Goal: Task Accomplishment & Management: Use online tool/utility

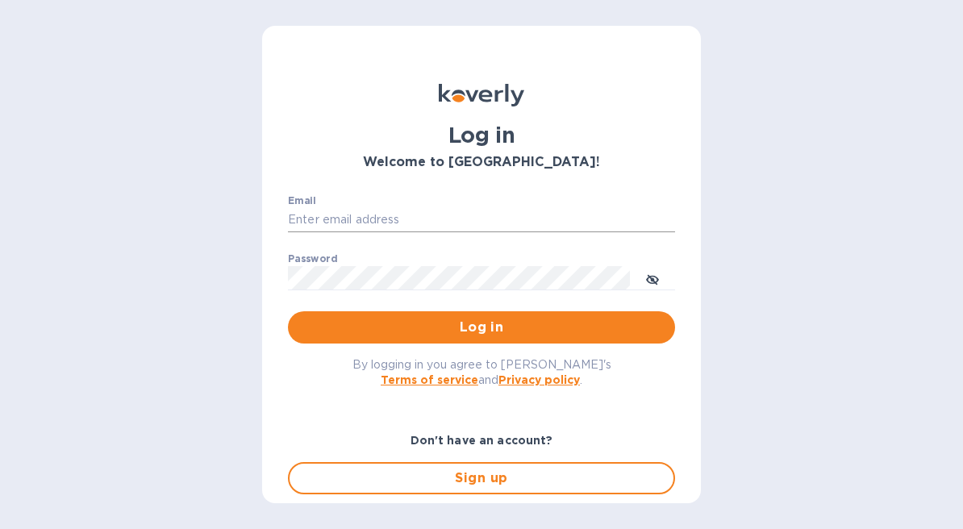
type input "[EMAIL_ADDRESS][DOMAIN_NAME]"
click at [444, 223] on input "[EMAIL_ADDRESS][DOMAIN_NAME]" at bounding box center [481, 220] width 387 height 24
click at [417, 187] on div "Email [EMAIL_ADDRESS][DOMAIN_NAME] ​ Password ​ Log in" at bounding box center [481, 269] width 413 height 174
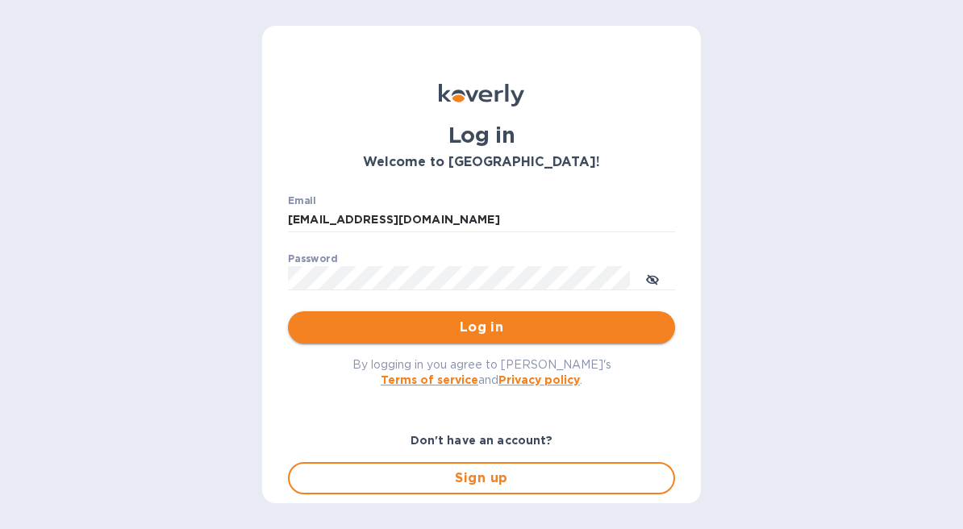
click at [482, 330] on span "Log in" at bounding box center [481, 327] width 361 height 19
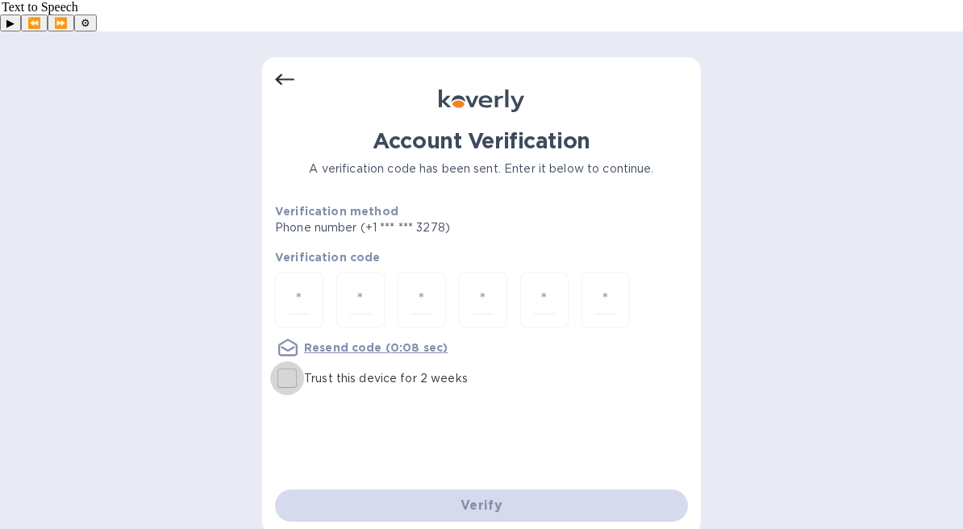
click at [288, 361] on input "Trust this device for 2 weeks" at bounding box center [287, 378] width 34 height 34
checkbox input "true"
click at [283, 272] on div at bounding box center [299, 300] width 48 height 57
type input "6"
type input "1"
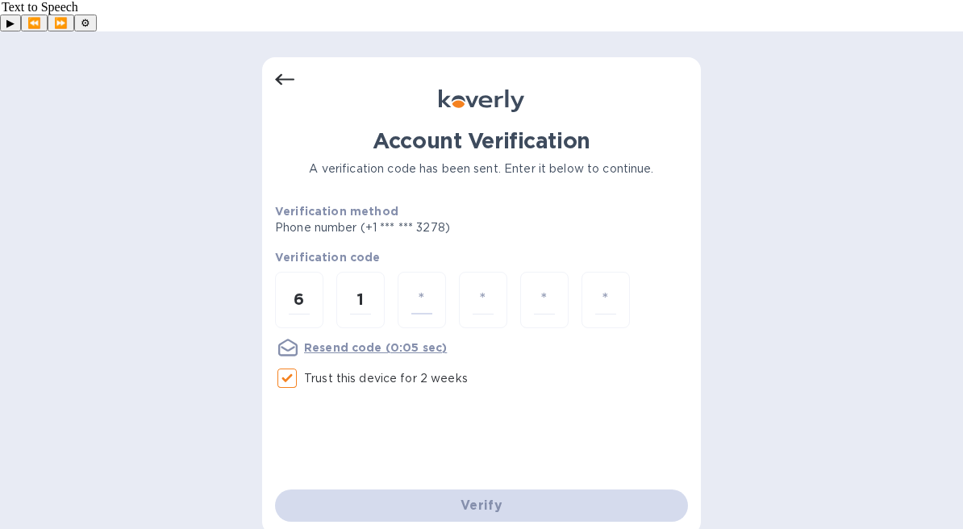
type input "6"
type input "2"
type input "7"
type input "2"
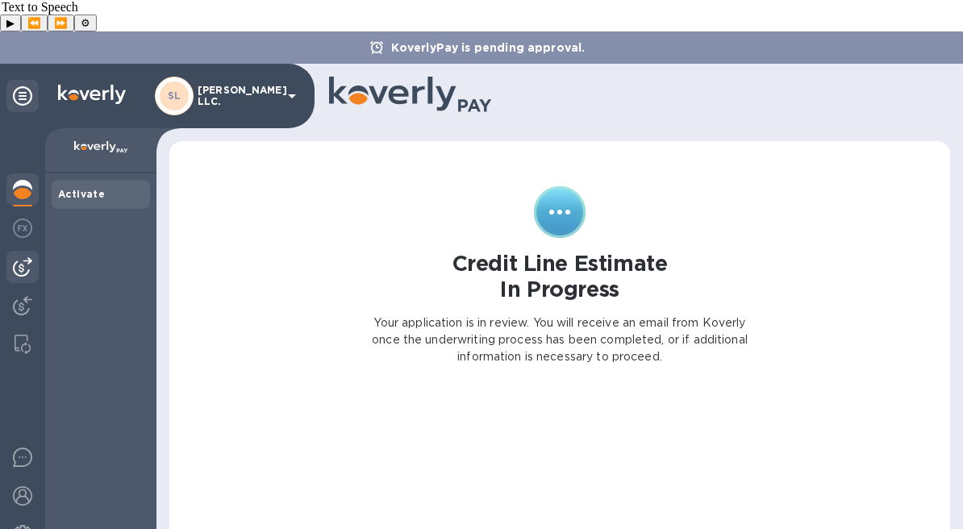
click at [31, 257] on img at bounding box center [22, 266] width 19 height 19
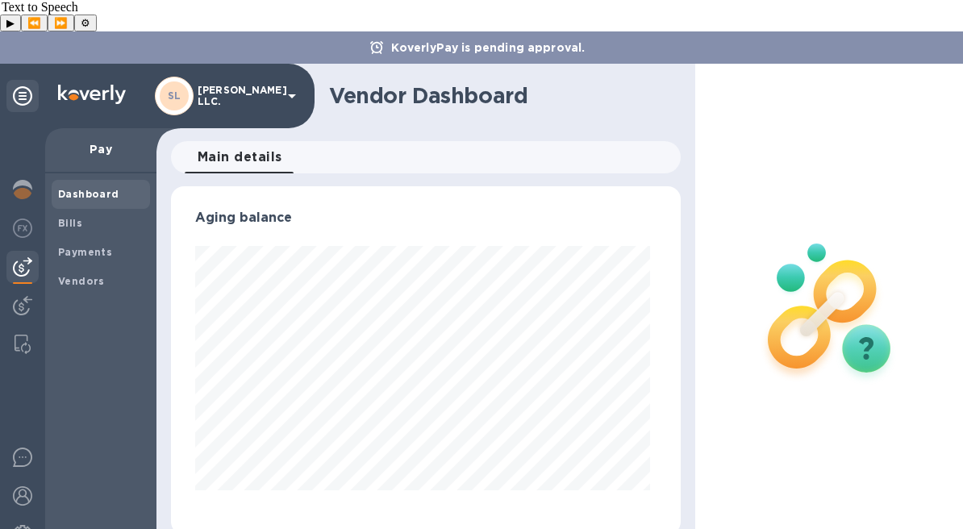
scroll to position [348, 503]
click at [80, 217] on b "Bills" at bounding box center [70, 223] width 24 height 12
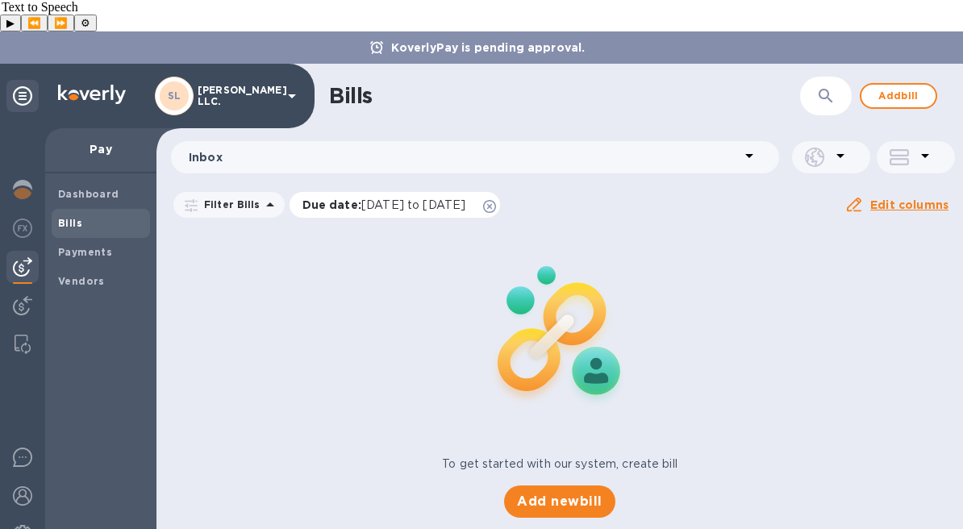
click at [496, 200] on icon at bounding box center [489, 206] width 13 height 13
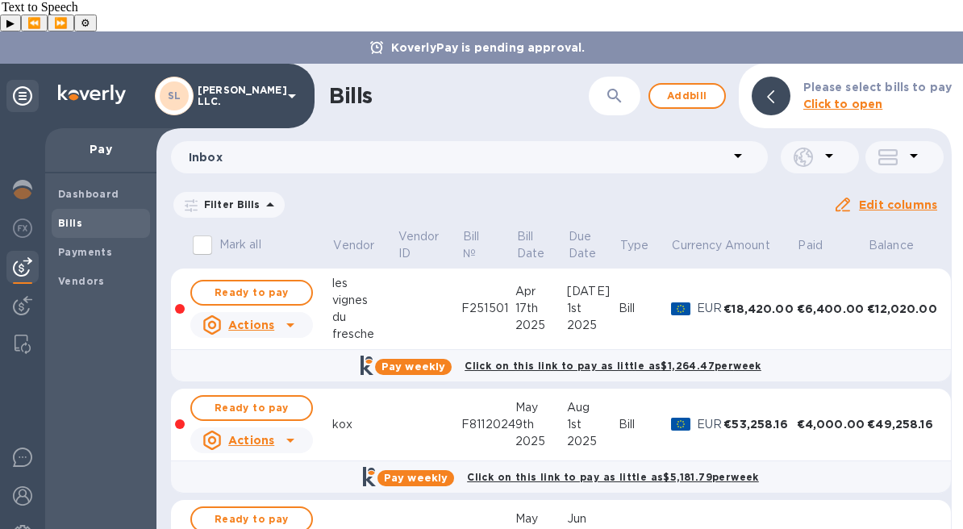
click at [411, 281] on td at bounding box center [429, 309] width 65 height 81
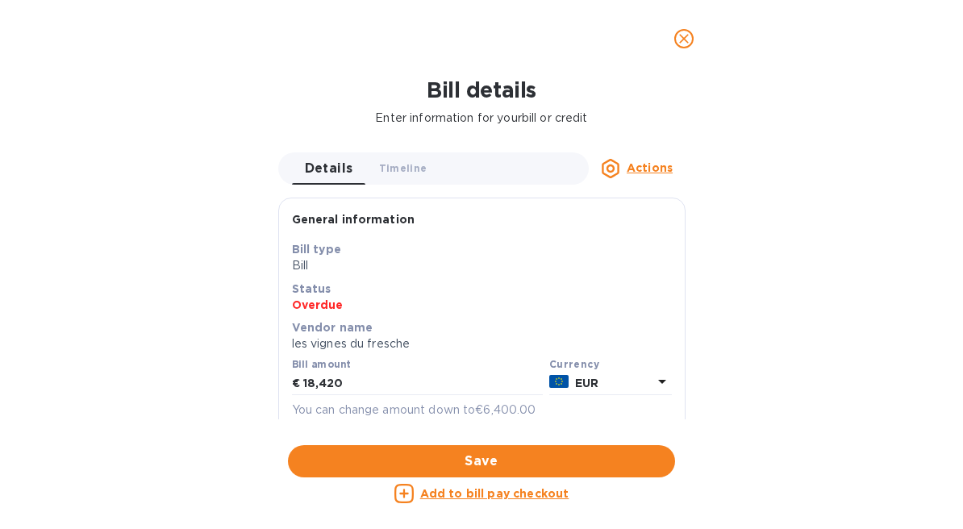
click at [694, 40] on button "close" at bounding box center [684, 38] width 39 height 39
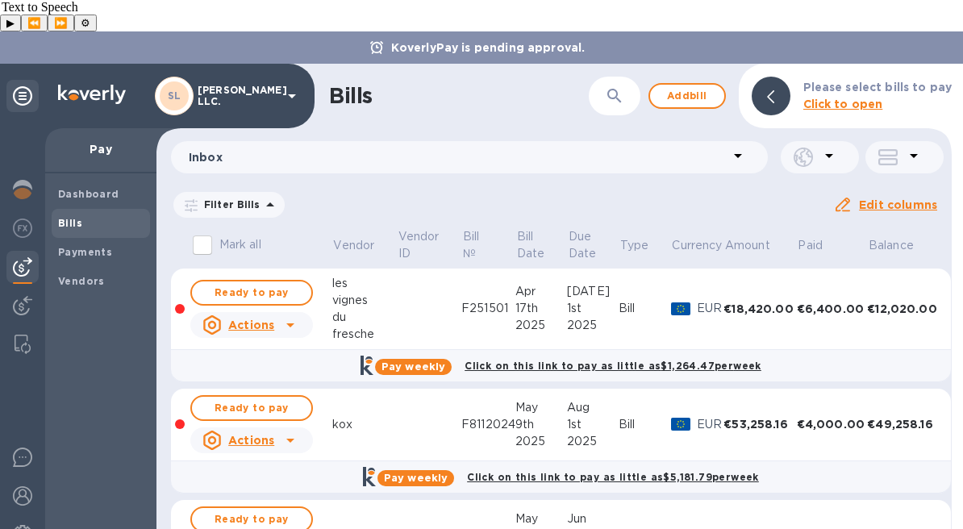
click at [383, 292] on div "vignes" at bounding box center [364, 300] width 65 height 17
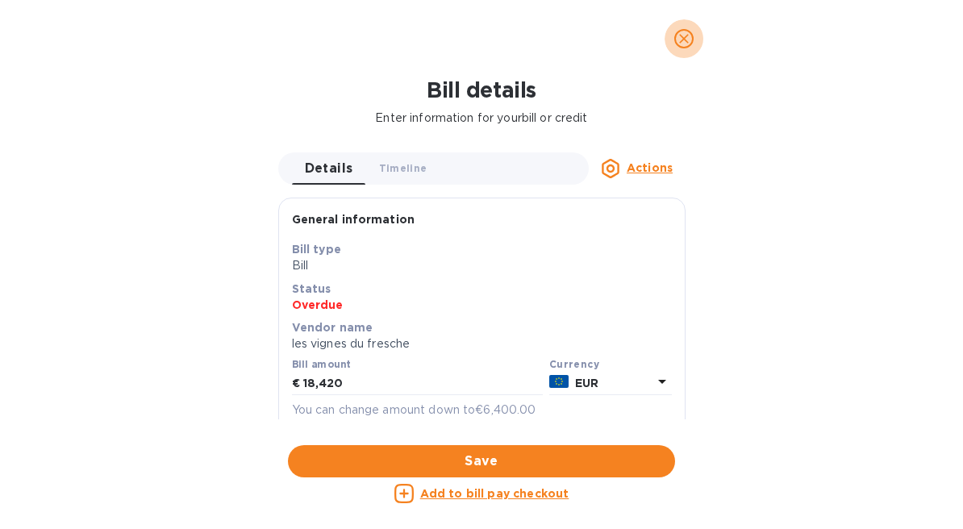
click at [682, 31] on icon "close" at bounding box center [684, 39] width 16 height 16
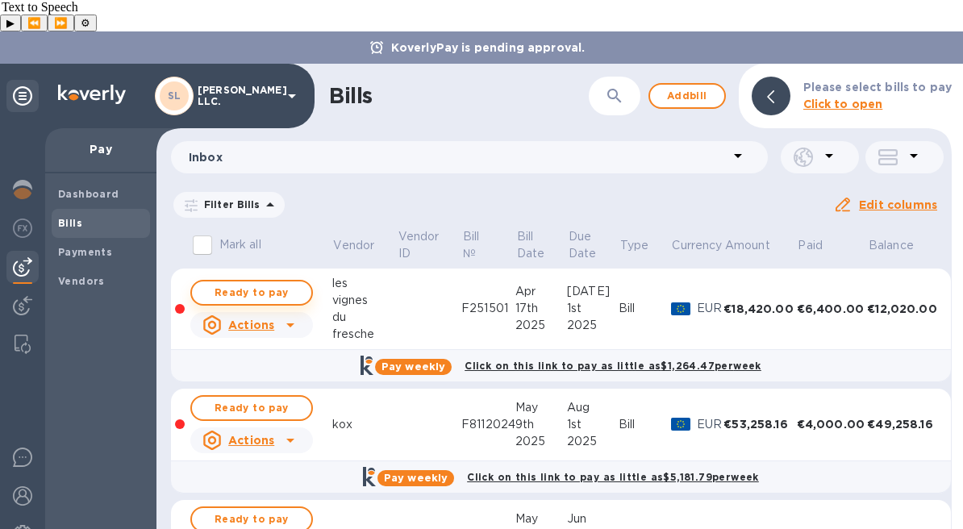
click at [289, 283] on span "Ready to pay" at bounding box center [252, 292] width 94 height 19
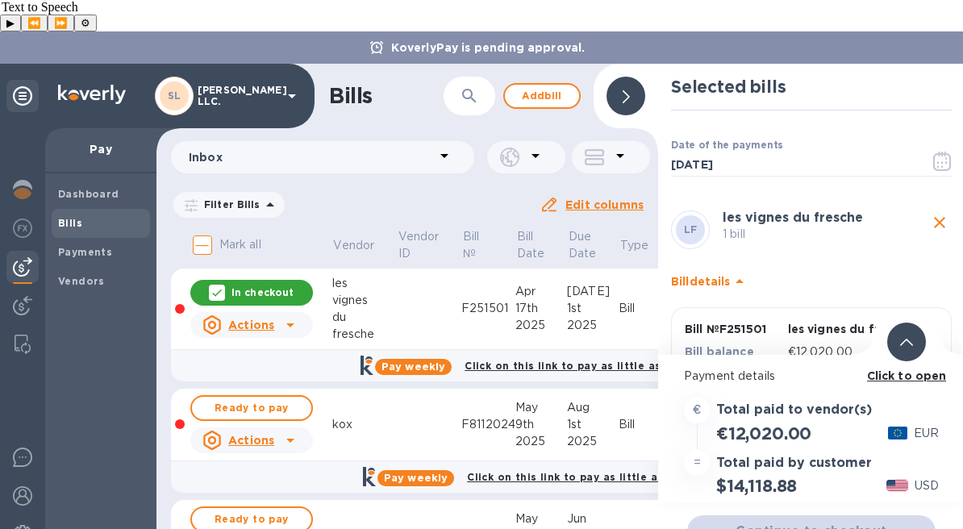
scroll to position [60, 0]
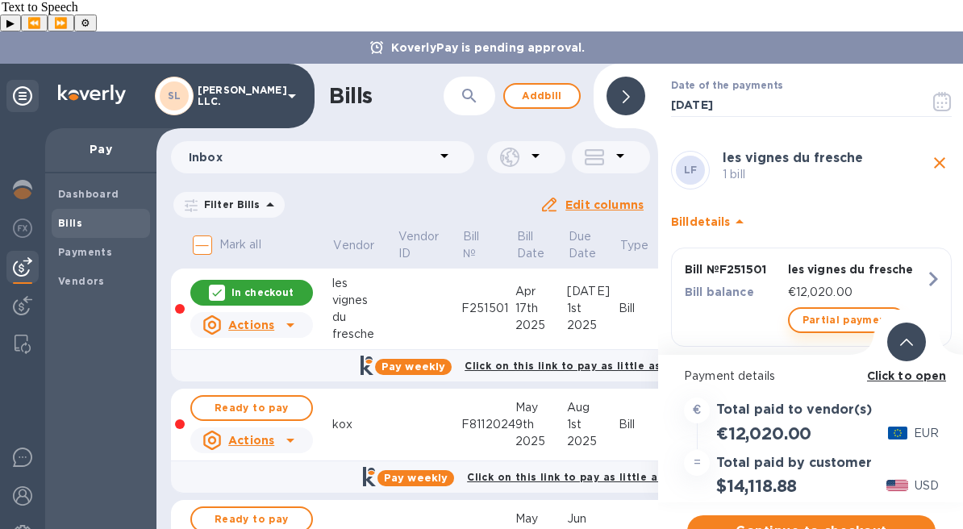
click at [819, 311] on span "Partial payment" at bounding box center [847, 320] width 89 height 19
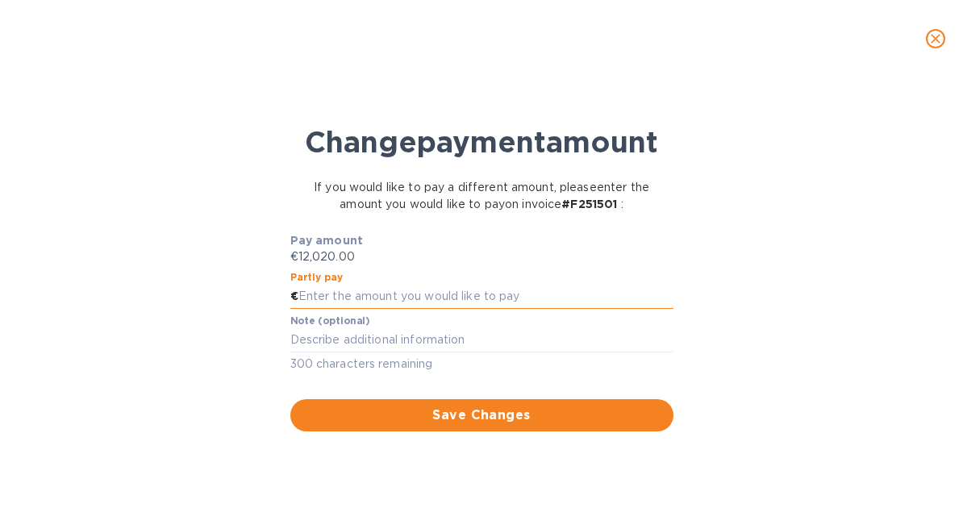
click at [458, 309] on input "text" at bounding box center [485, 297] width 375 height 24
click at [528, 309] on input "text" at bounding box center [485, 297] width 375 height 24
type input "2,500"
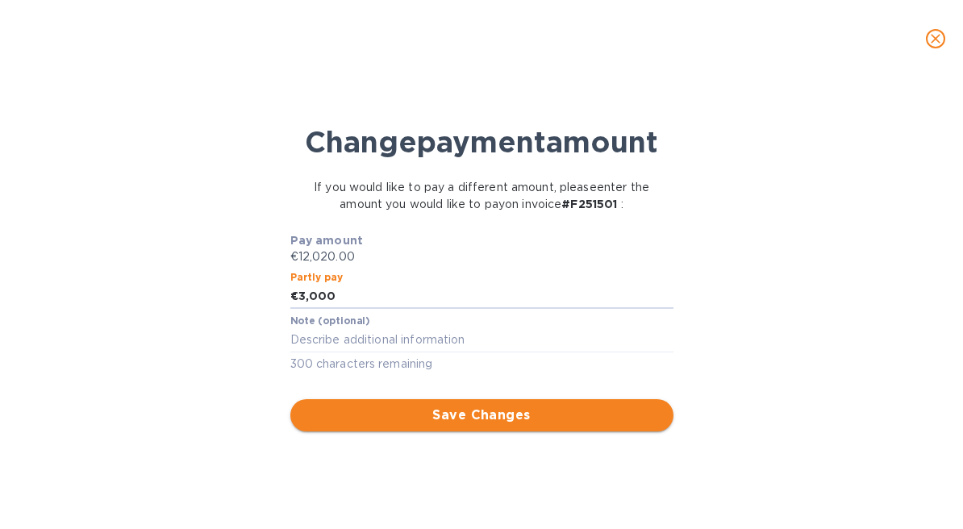
type input "3,000"
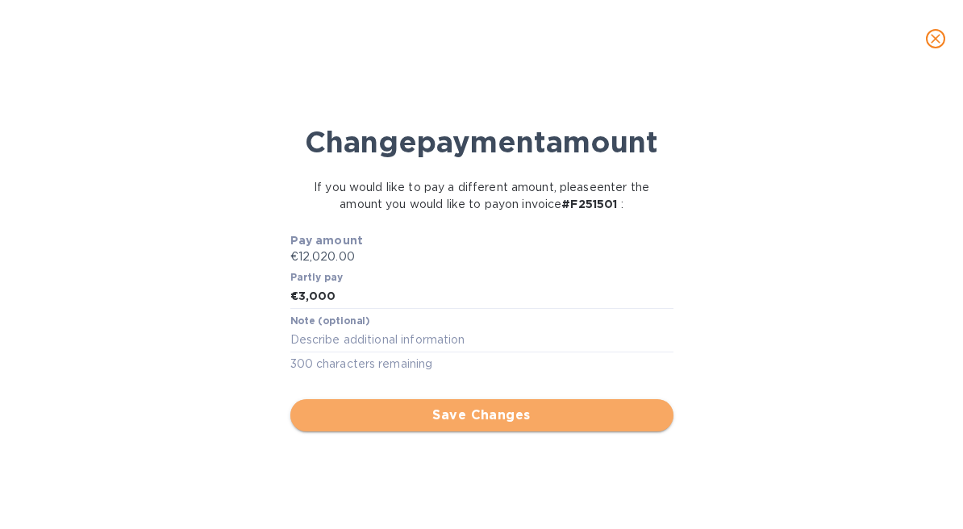
click at [515, 425] on span "Save Changes" at bounding box center [481, 415] width 357 height 19
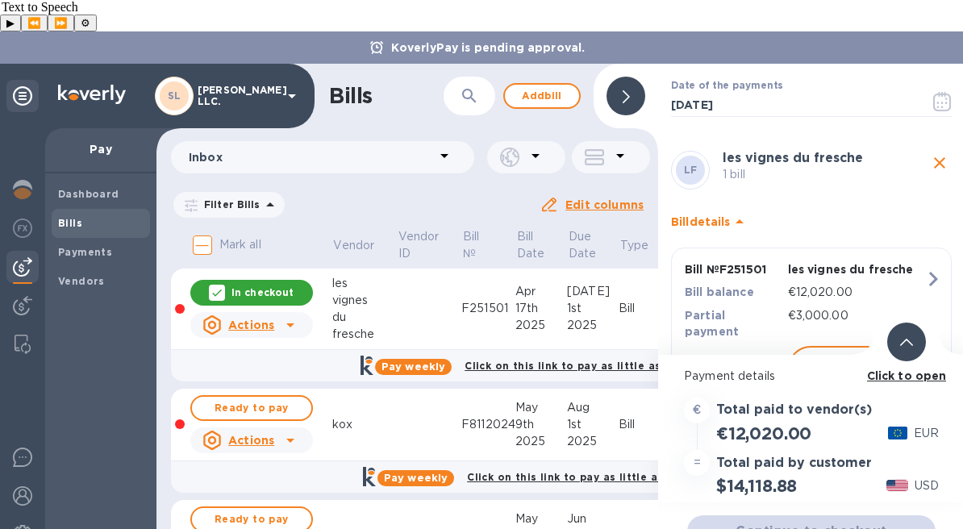
scroll to position [81, 0]
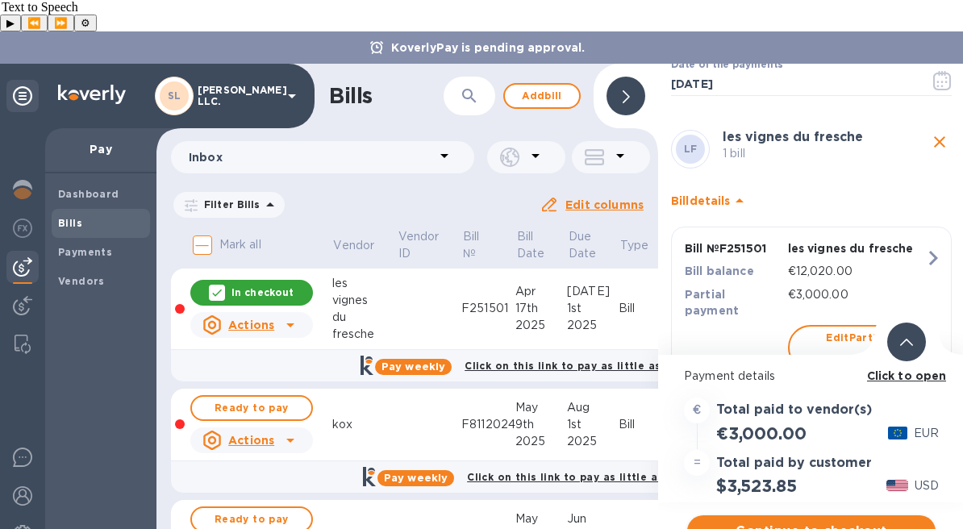
click at [787, 522] on span "Continue to checkout" at bounding box center [811, 531] width 223 height 19
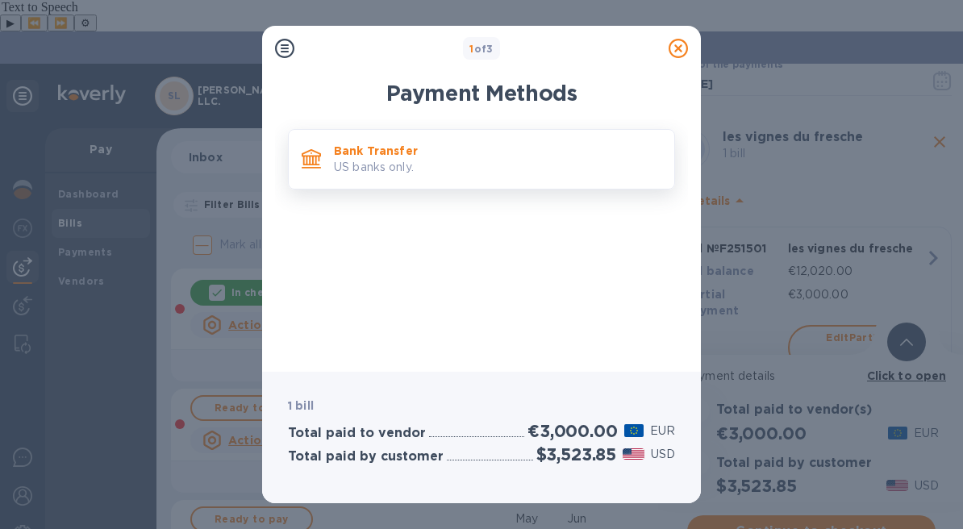
click at [554, 170] on p "US banks only." at bounding box center [498, 167] width 328 height 17
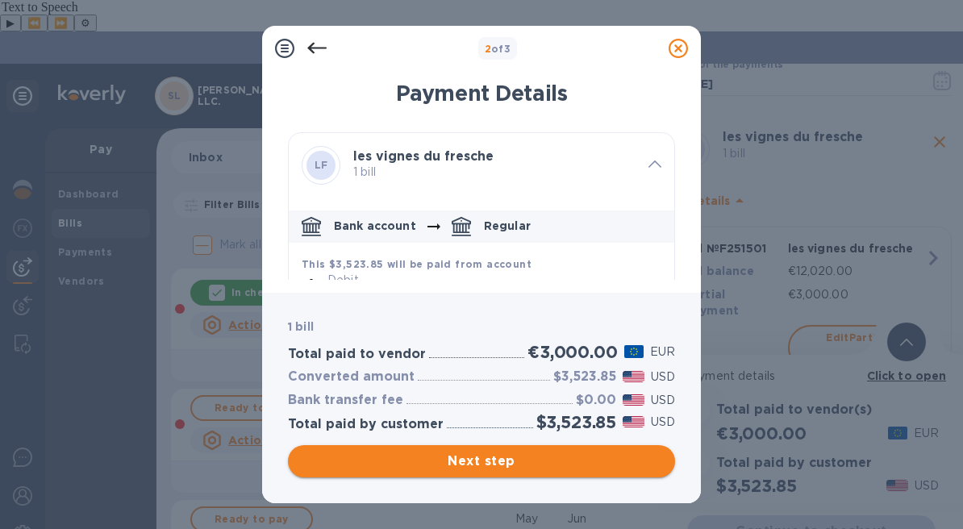
click at [574, 457] on span "Next step" at bounding box center [481, 461] width 361 height 19
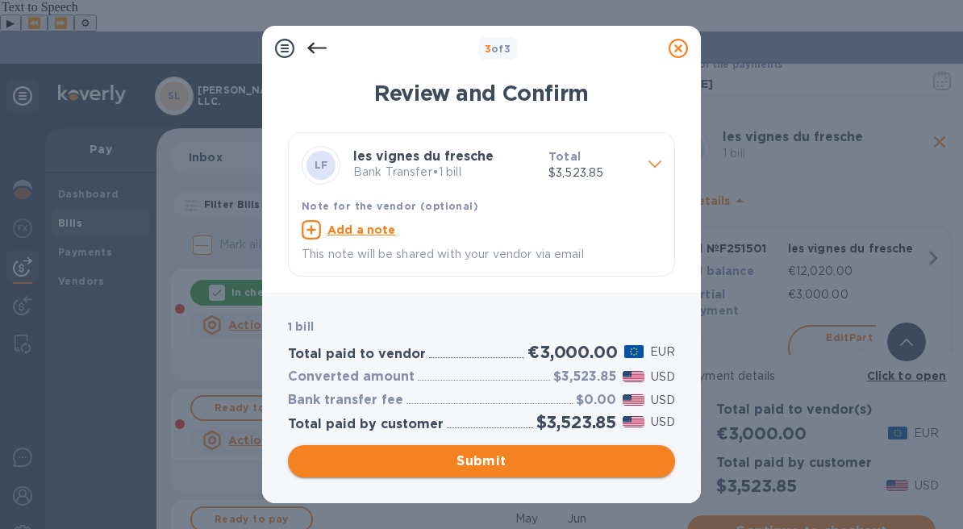
click at [517, 461] on span "Submit" at bounding box center [481, 461] width 361 height 19
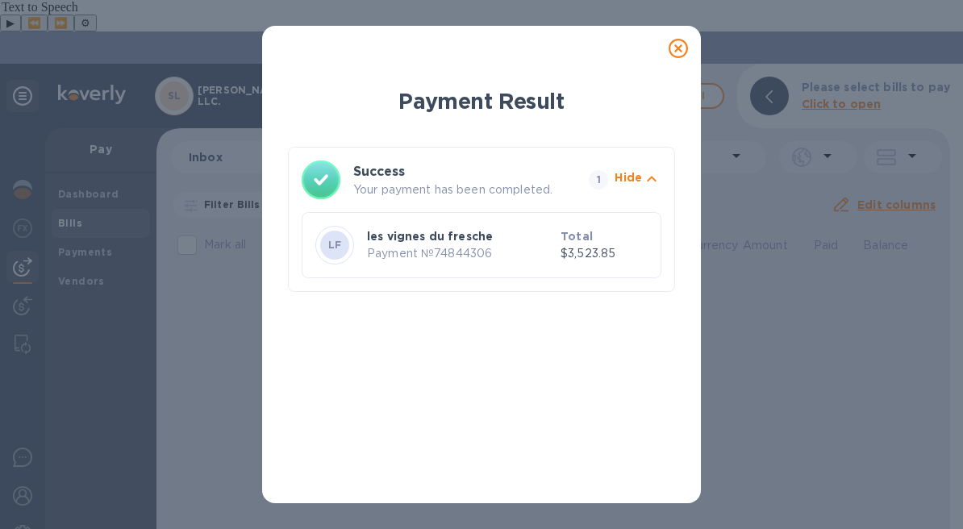
click at [681, 43] on icon at bounding box center [678, 48] width 19 height 19
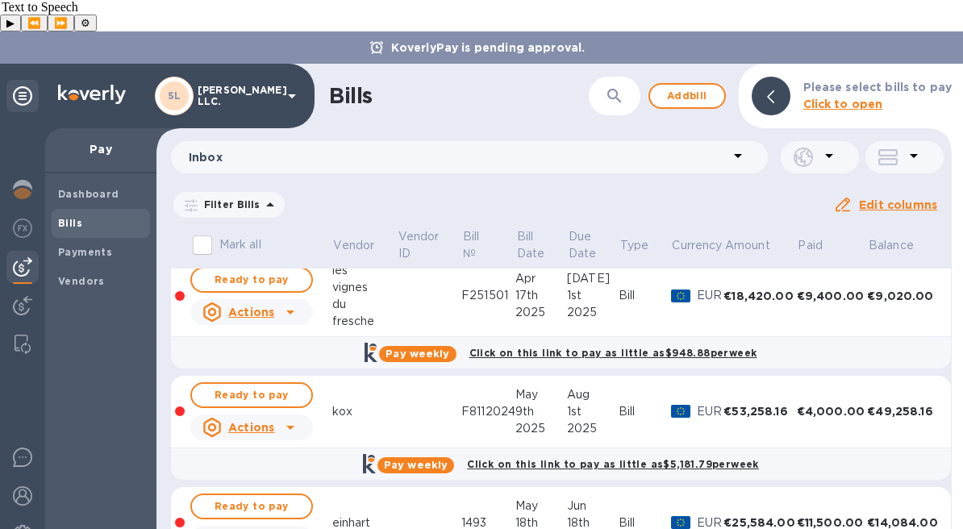
scroll to position [0, 0]
